Goal: Transaction & Acquisition: Purchase product/service

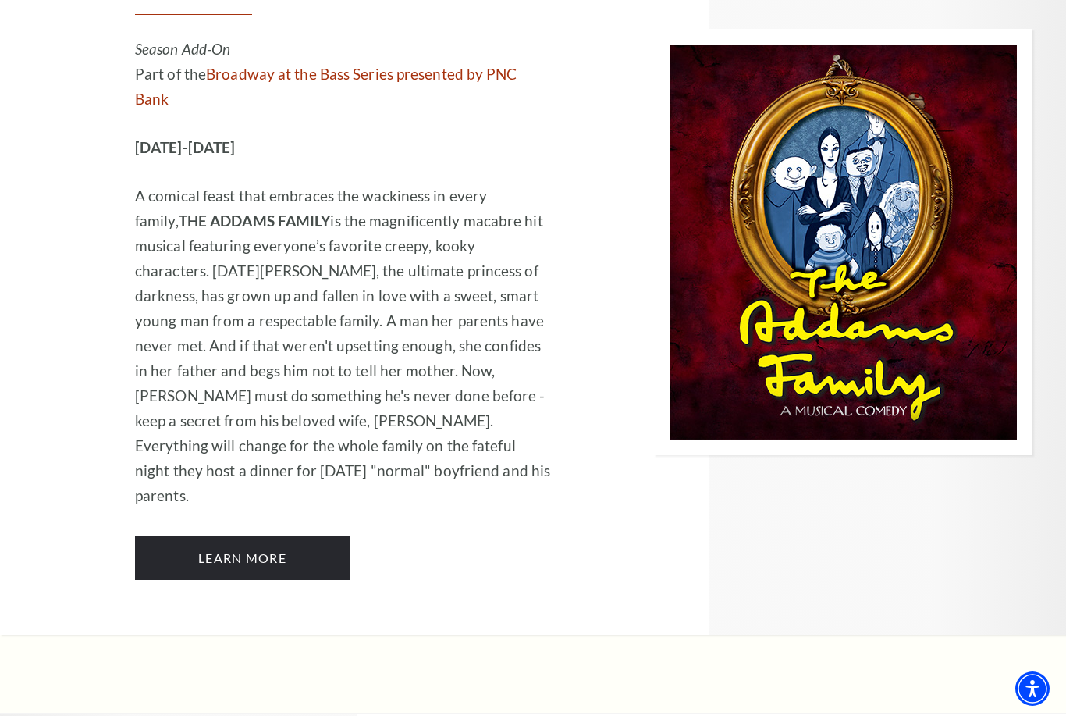
scroll to position [1699, 0]
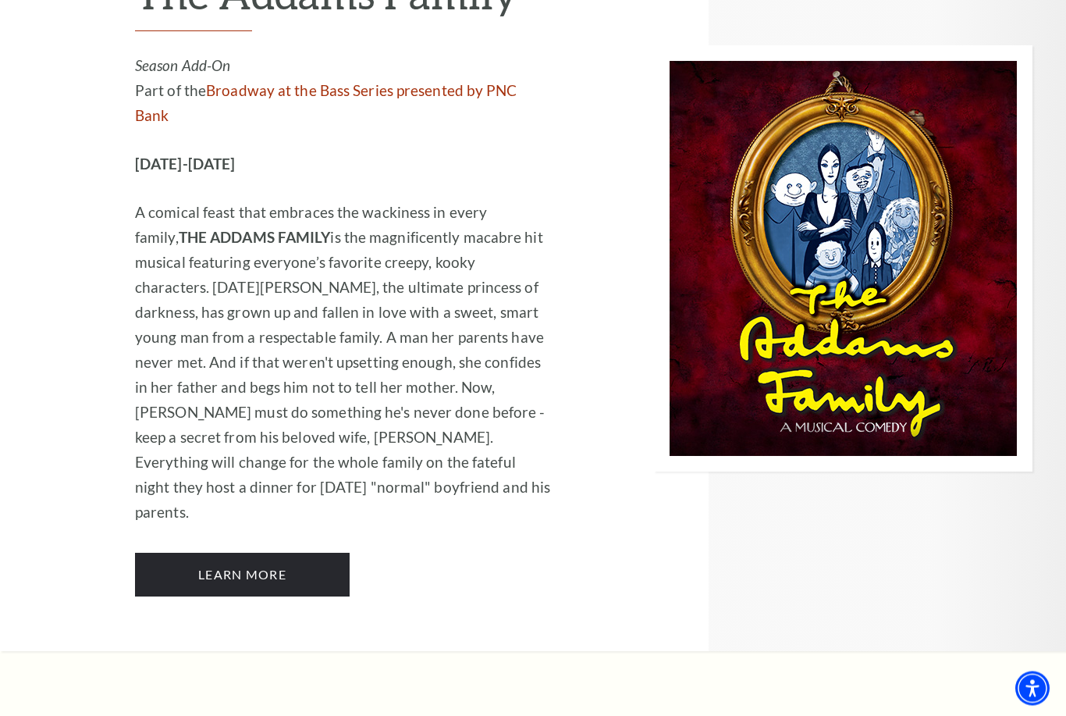
click at [295, 553] on link "Learn More" at bounding box center [242, 575] width 215 height 44
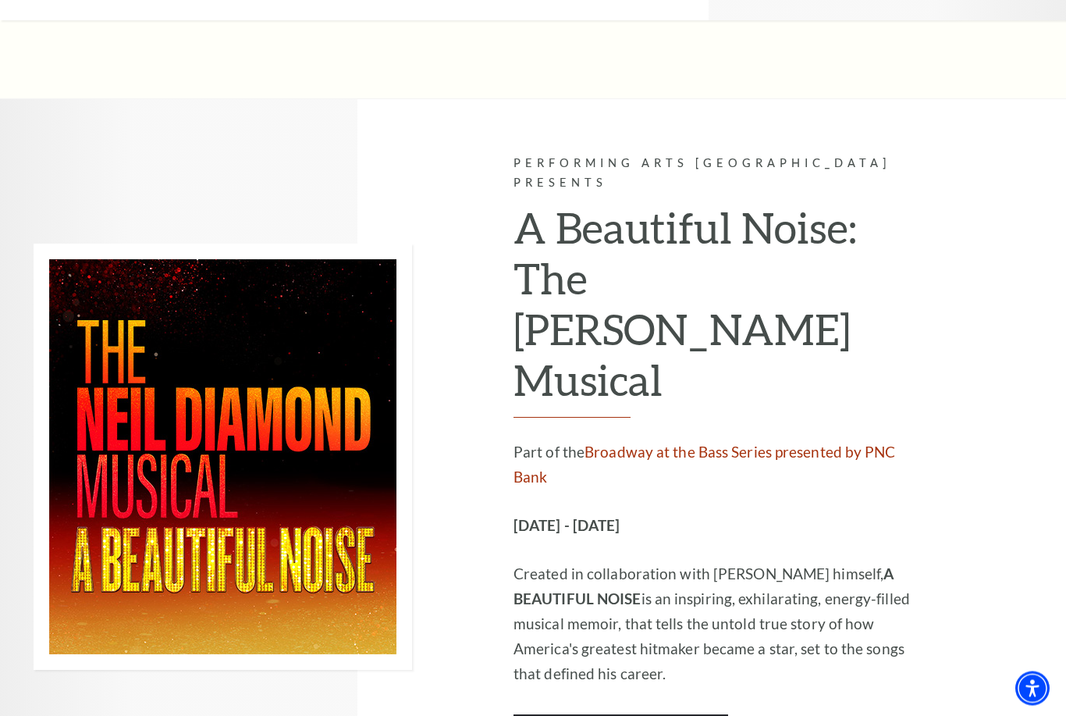
scroll to position [2330, 0]
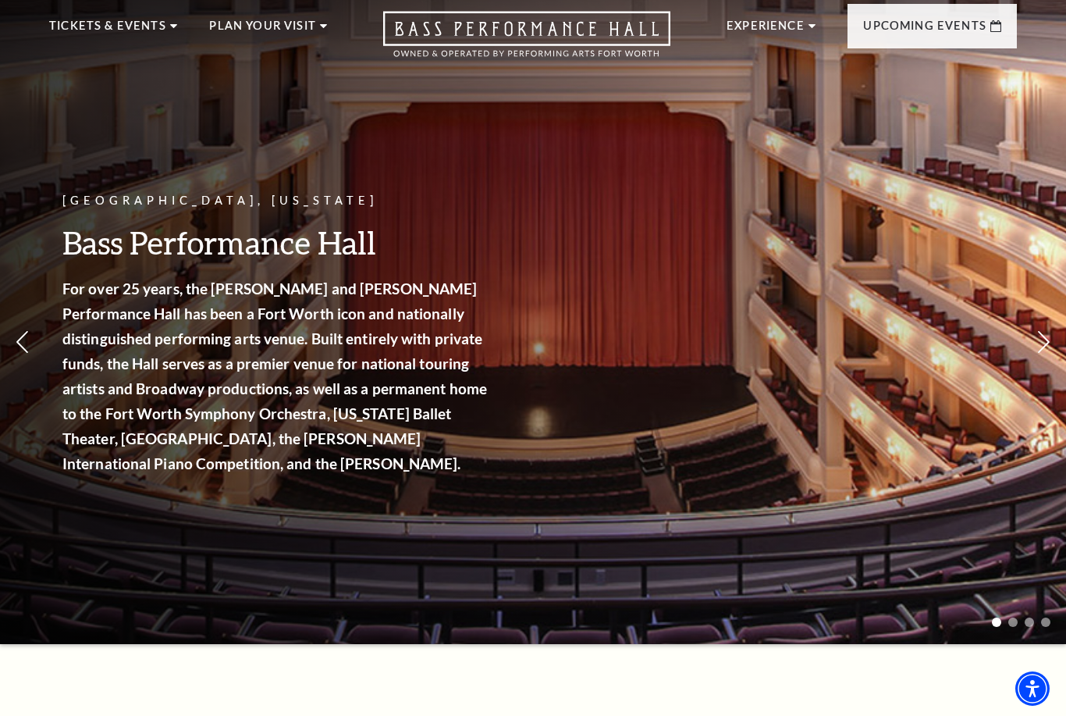
scroll to position [0, 0]
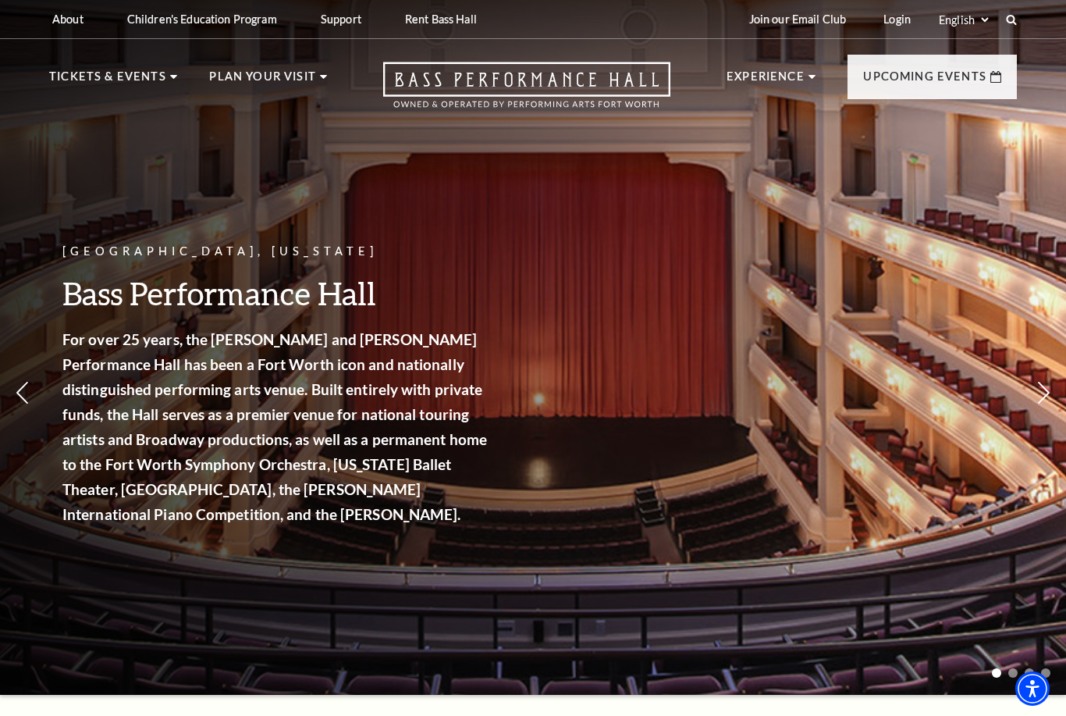
click at [580, 499] on link "View Full Calendar" at bounding box center [533, 517] width 182 height 44
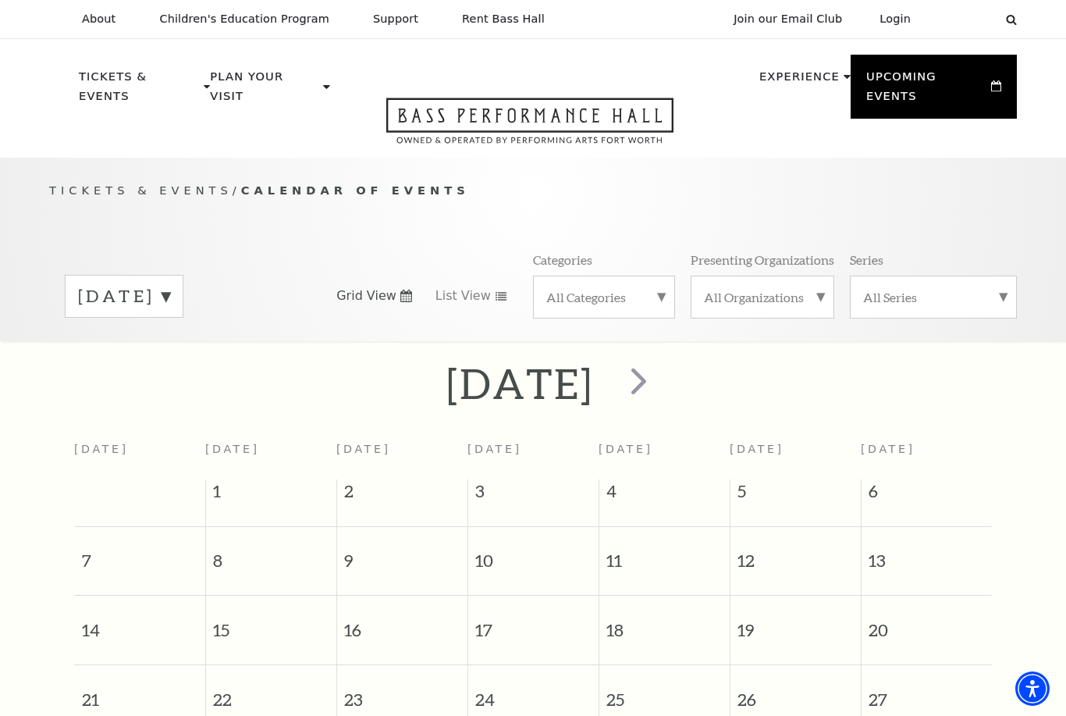
click at [661, 364] on span "next" at bounding box center [638, 380] width 44 height 44
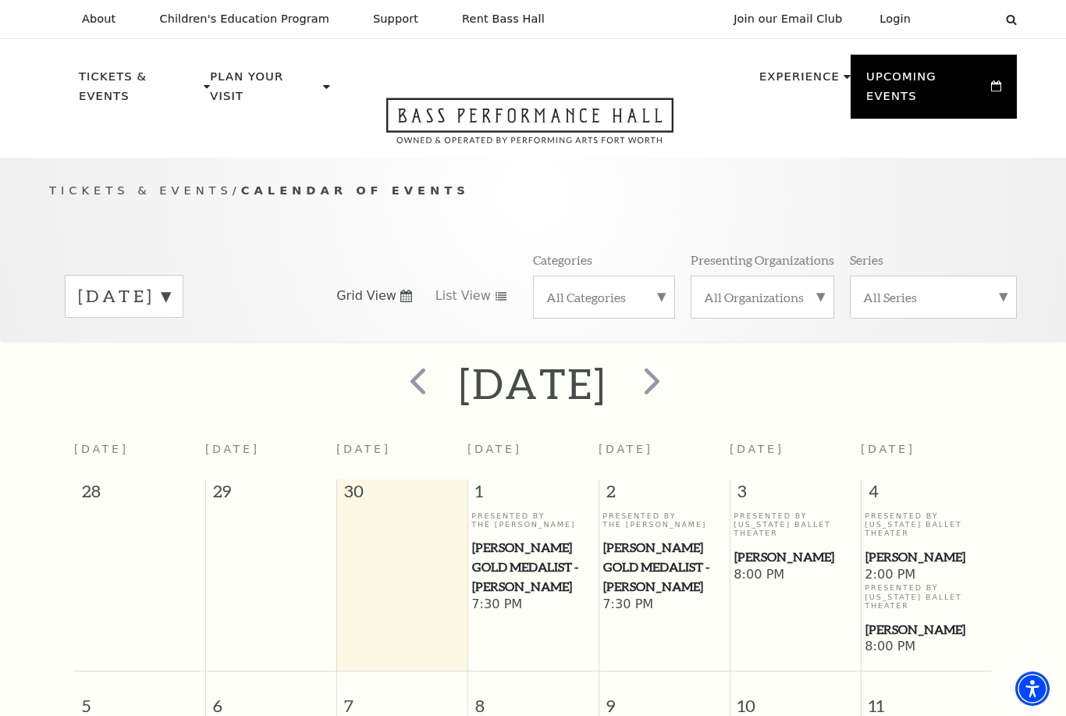
click at [674, 368] on span "next" at bounding box center [652, 380] width 44 height 44
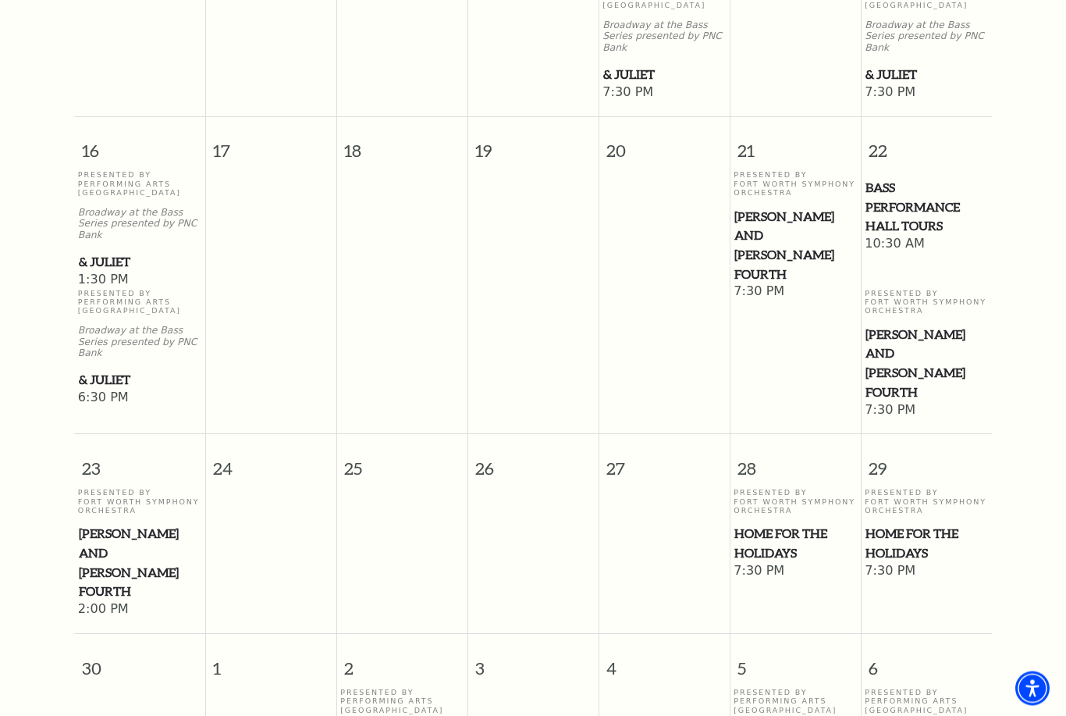
scroll to position [1350, 0]
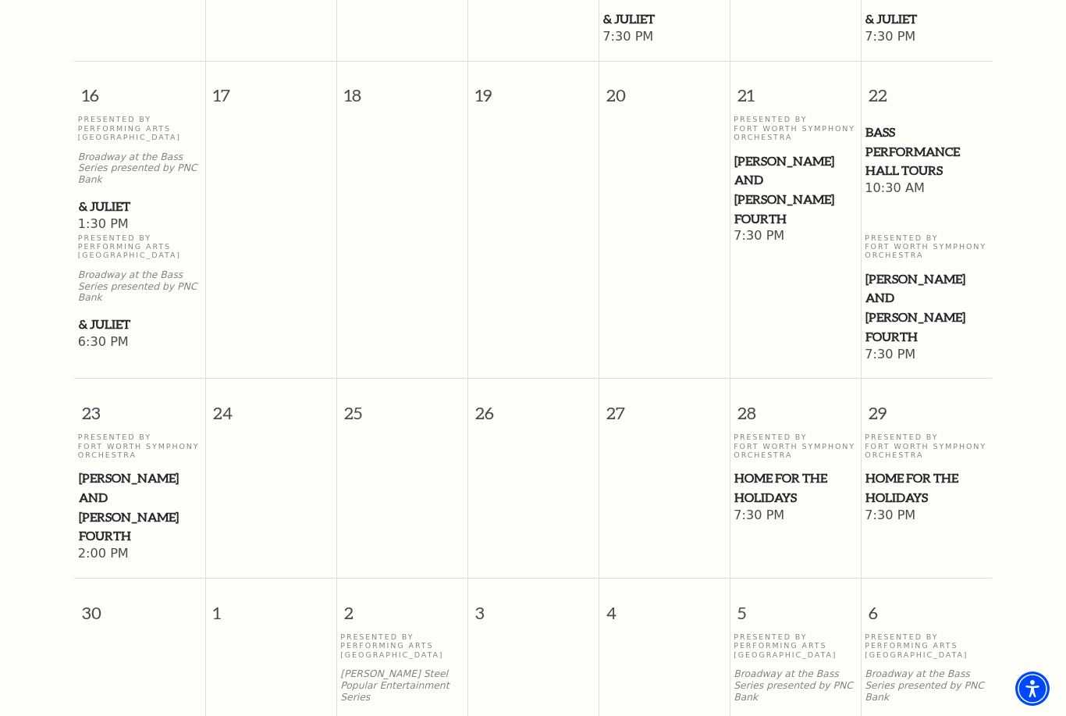
click at [914, 471] on span "Home for the Holidays" at bounding box center [926, 487] width 122 height 38
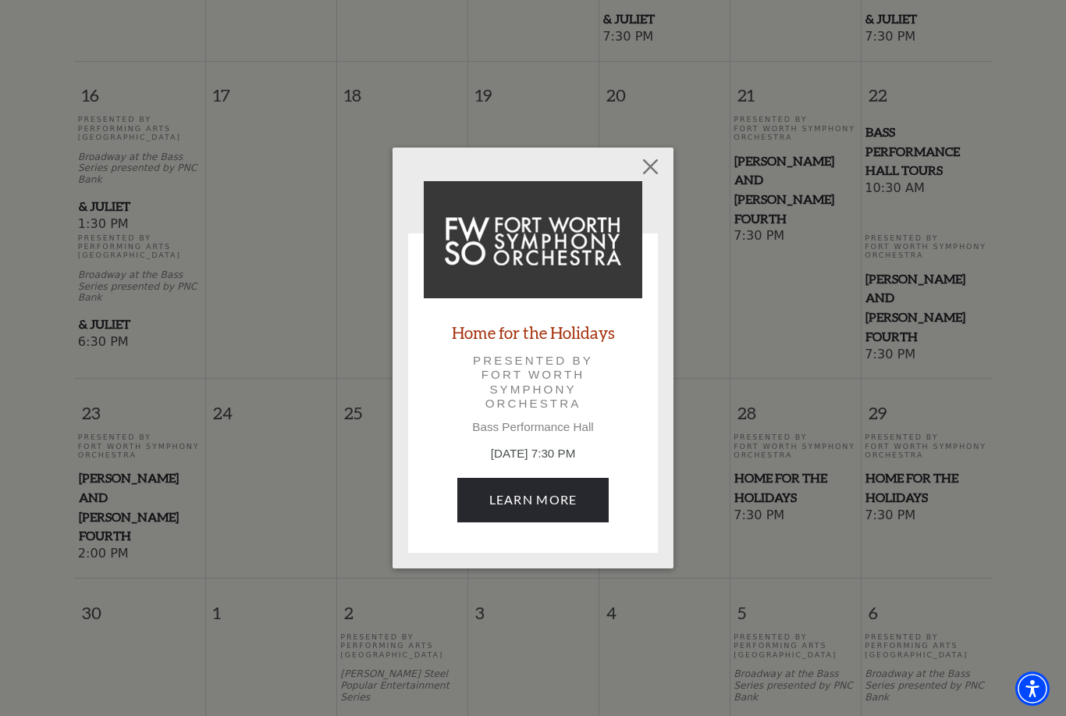
click at [650, 166] on button "Close" at bounding box center [651, 167] width 30 height 30
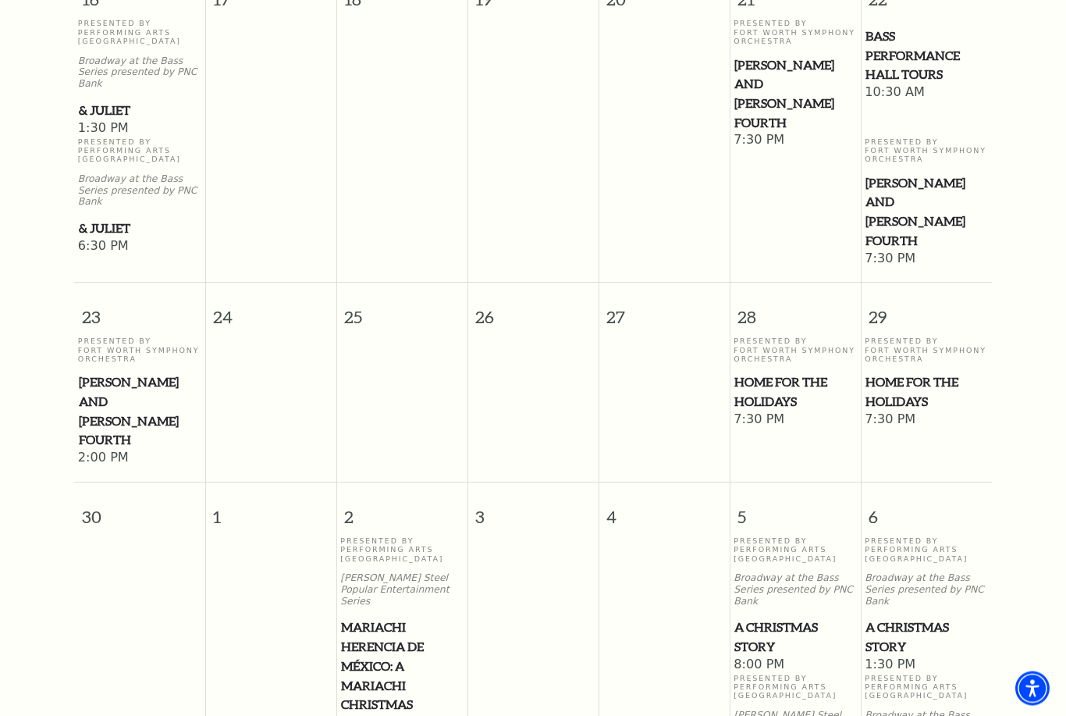
scroll to position [1446, 0]
click at [919, 372] on span "Home for the Holidays" at bounding box center [926, 391] width 122 height 38
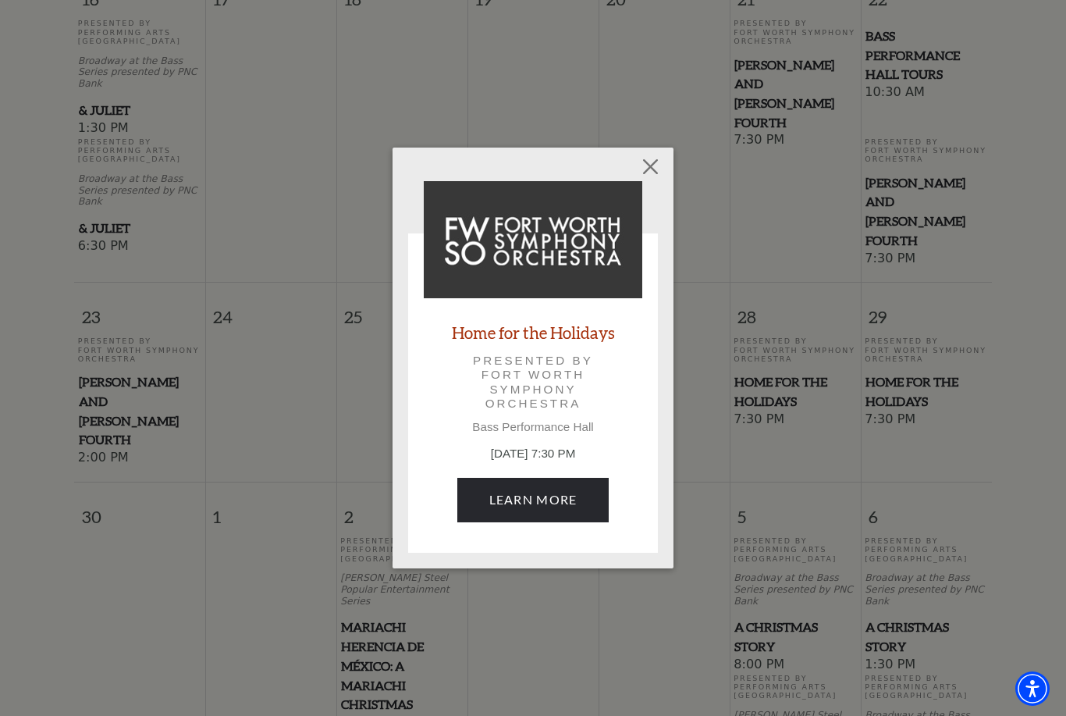
click at [564, 498] on link "Learn More" at bounding box center [533, 500] width 152 height 44
click at [656, 159] on button "Close" at bounding box center [651, 167] width 30 height 30
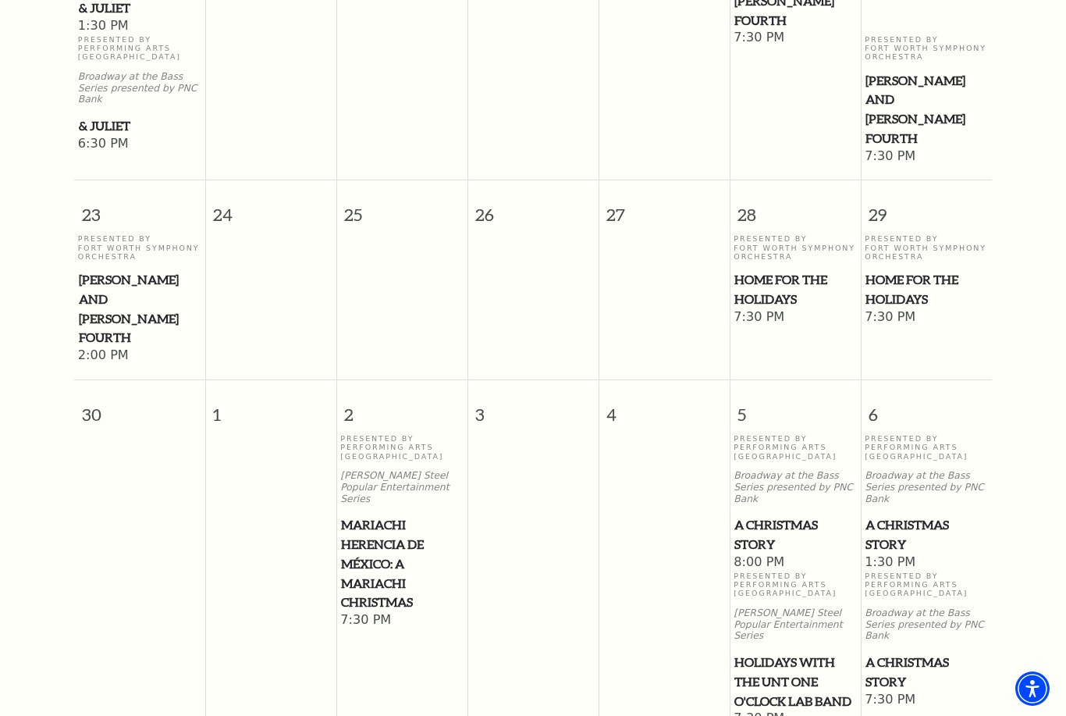
scroll to position [1539, 0]
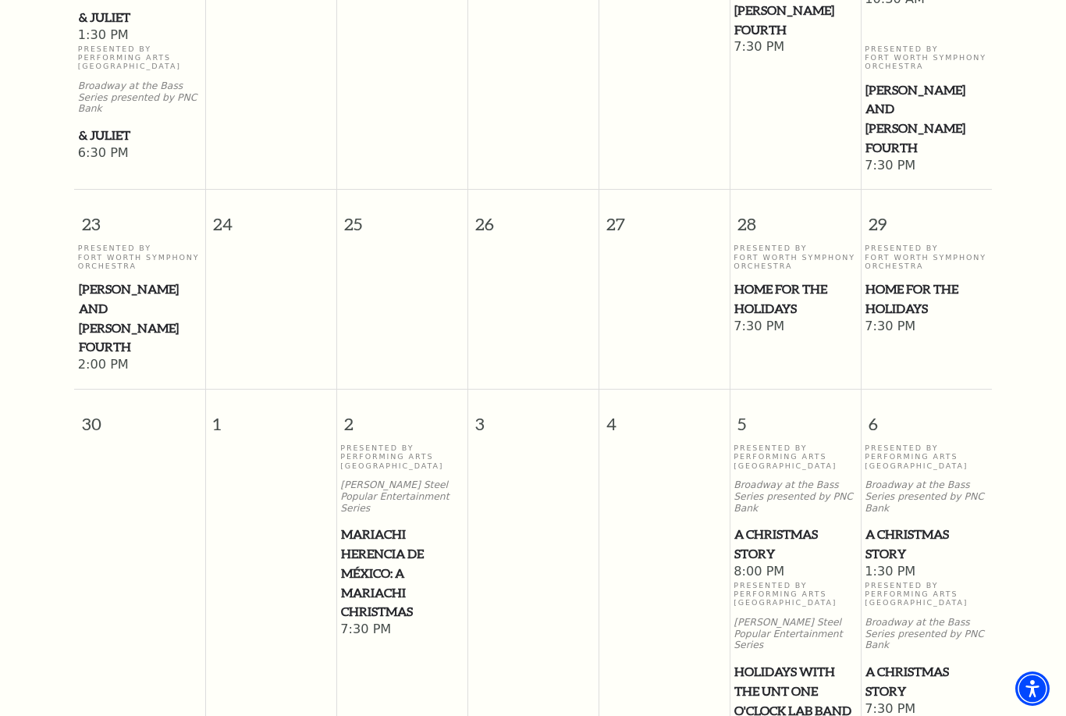
click at [910, 524] on span "A Christmas Story" at bounding box center [926, 543] width 122 height 38
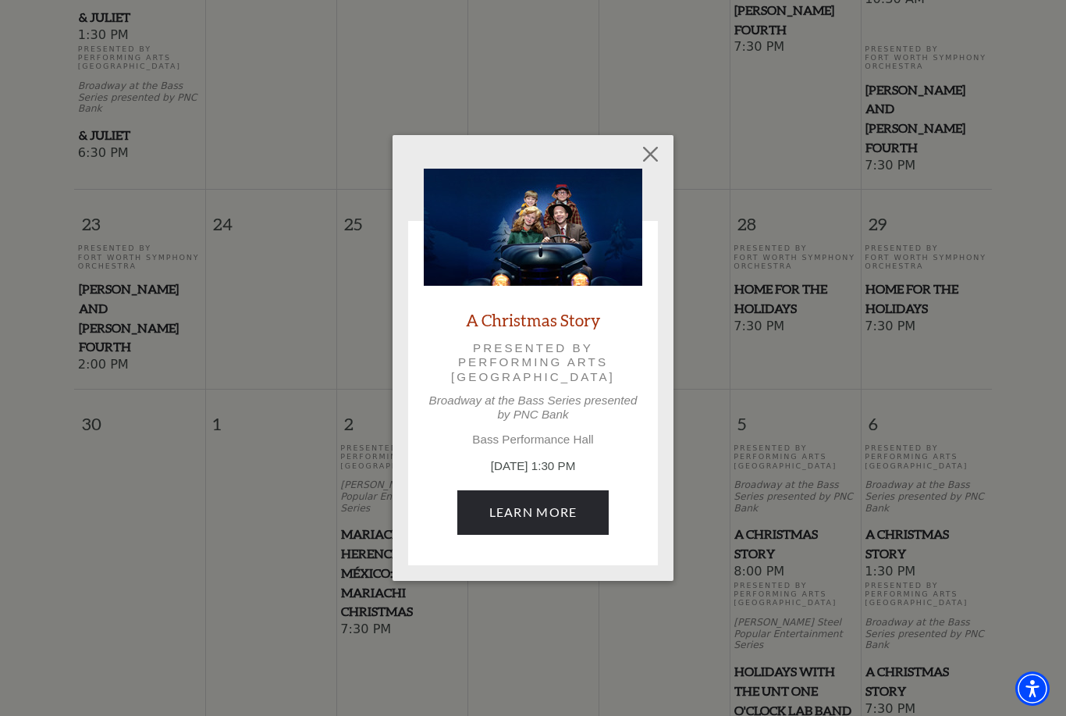
click at [557, 512] on link "Learn More" at bounding box center [533, 512] width 152 height 44
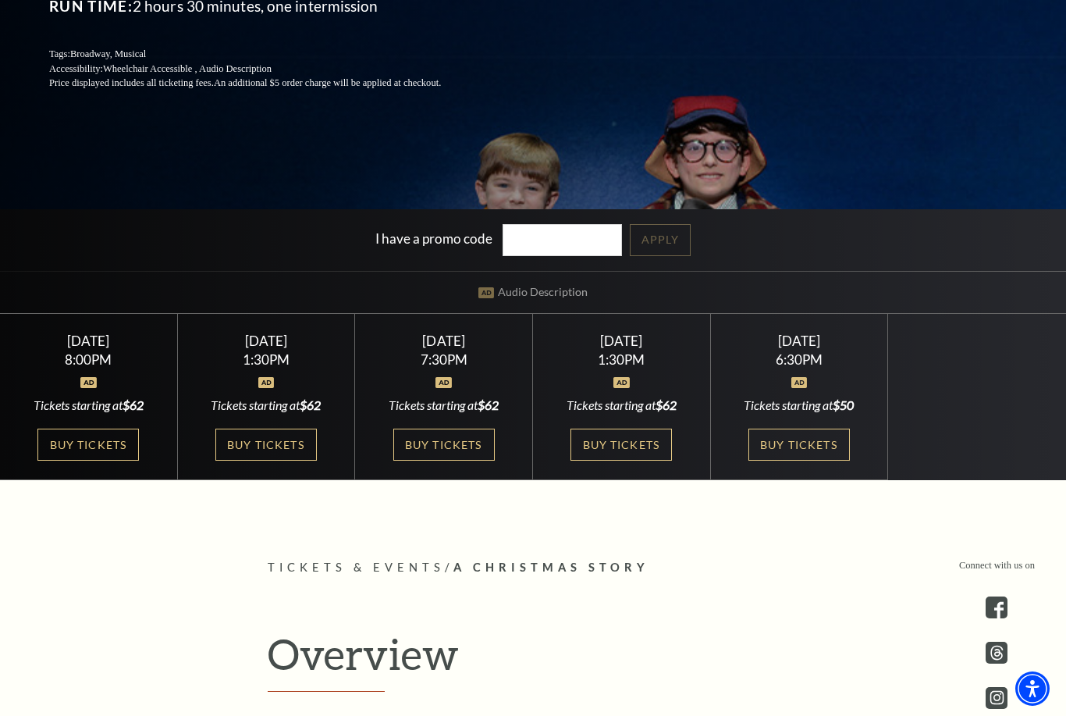
scroll to position [341, 0]
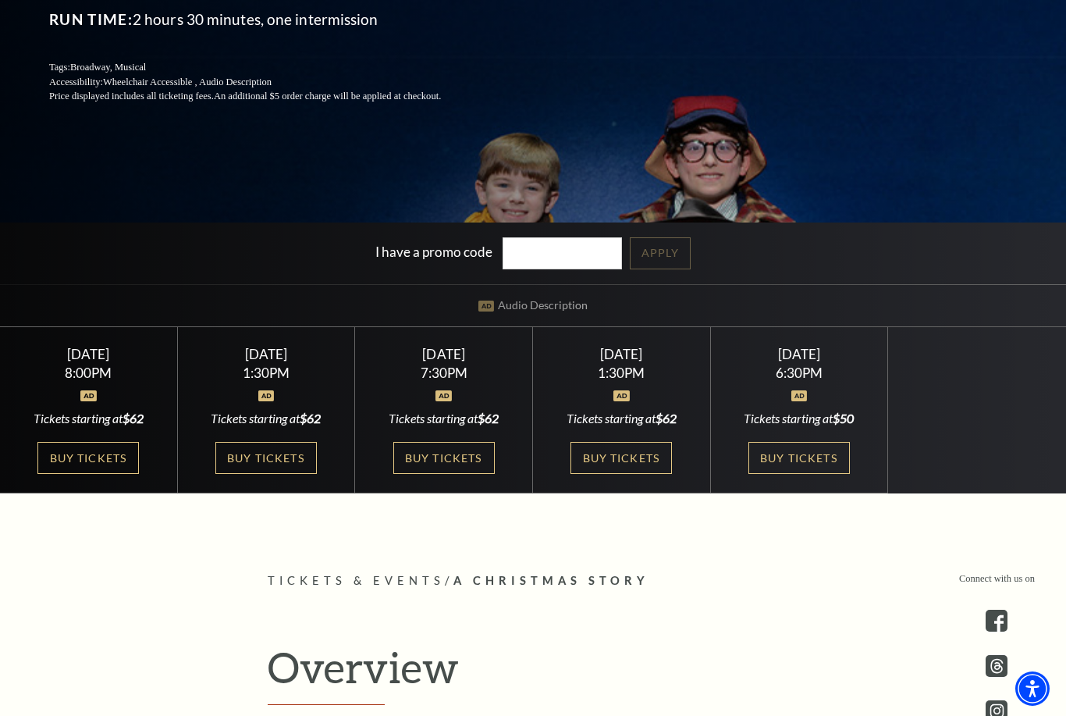
click at [811, 474] on link "Buy Tickets" at bounding box center [798, 458] width 101 height 32
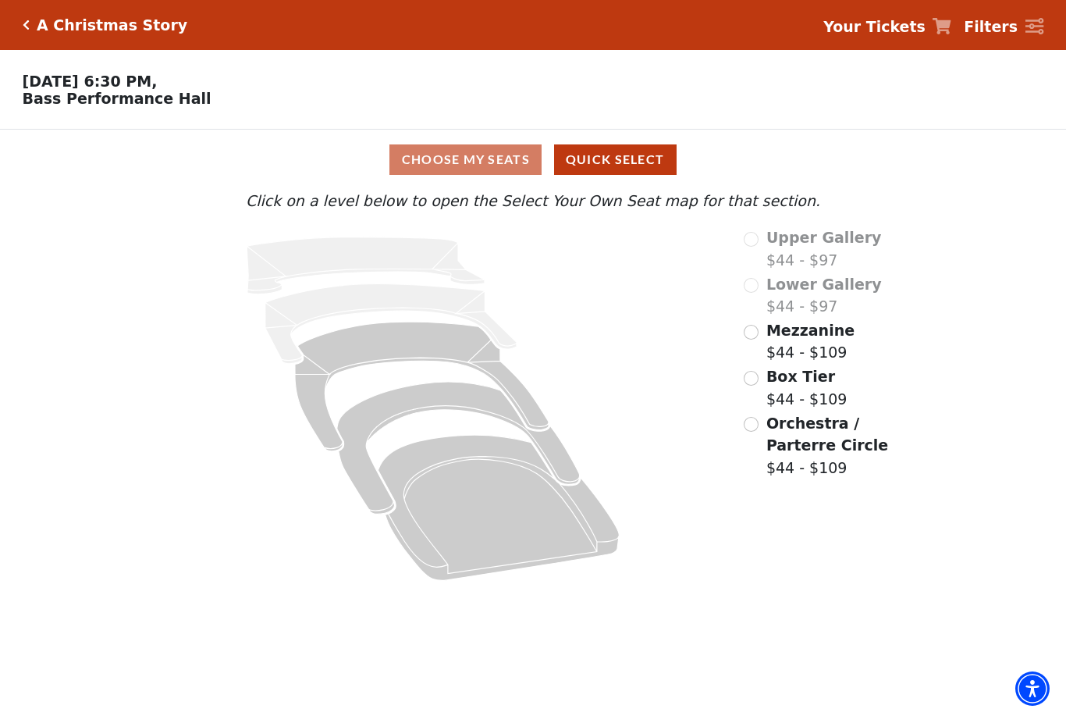
click at [748, 335] on input "Mezzanine$44 - $109\a" at bounding box center [751, 332] width 15 height 15
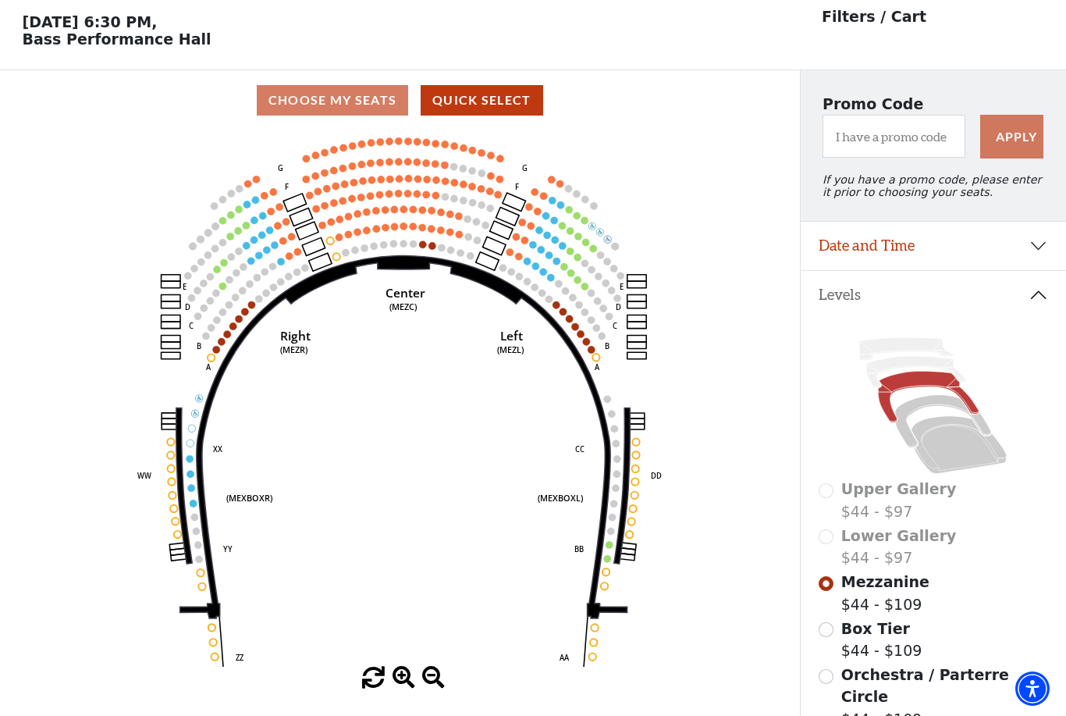
scroll to position [73, 0]
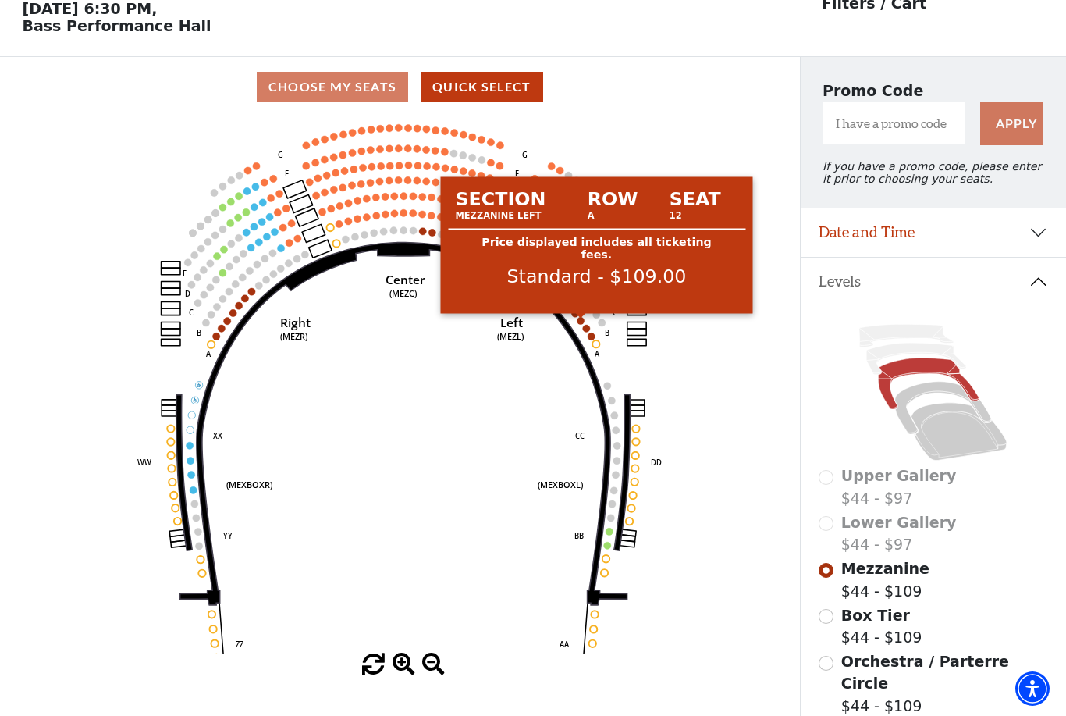
click at [582, 321] on circle at bounding box center [580, 320] width 7 height 7
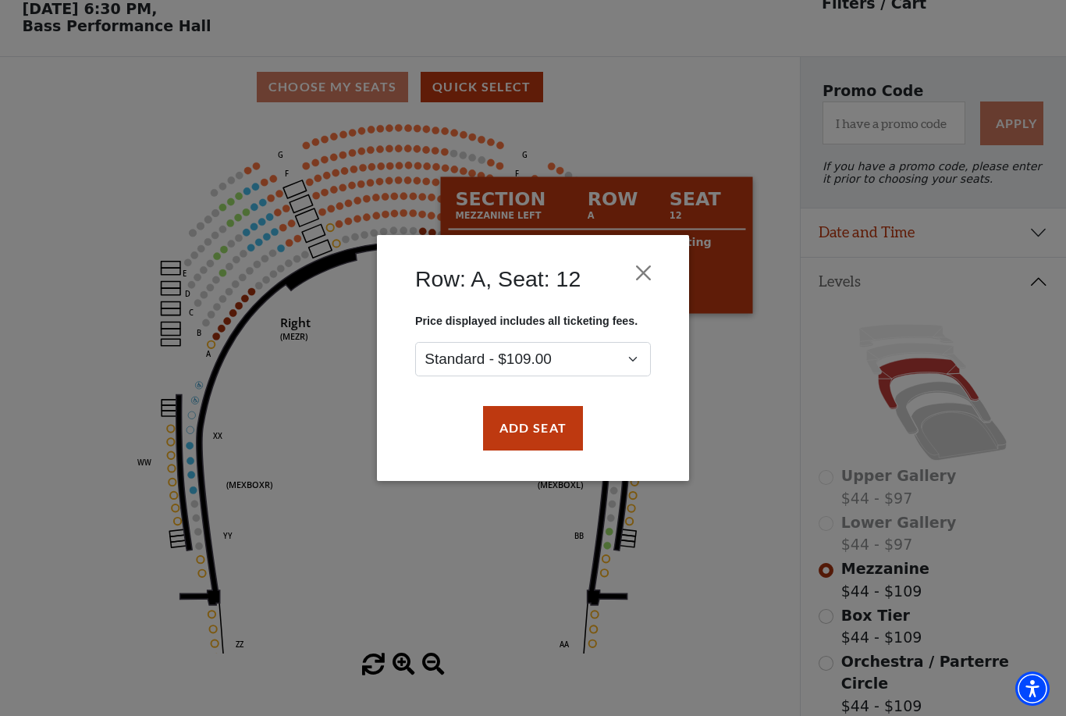
click at [646, 273] on button "Close" at bounding box center [644, 273] width 30 height 30
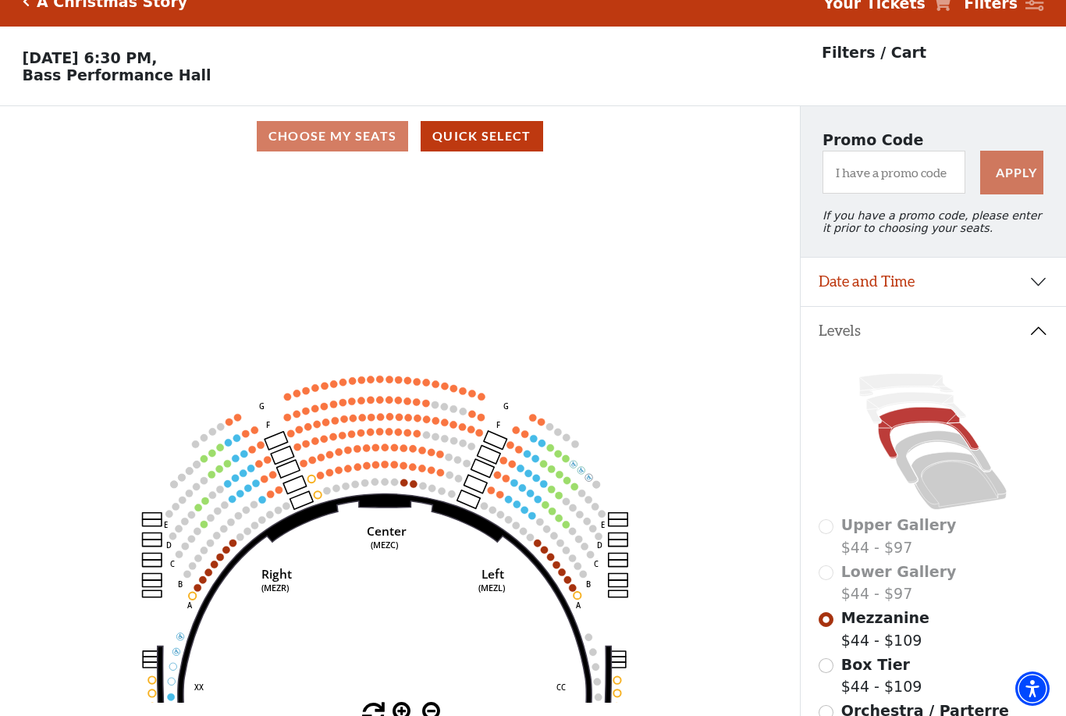
scroll to position [0, 0]
